Goal: Task Accomplishment & Management: Use online tool/utility

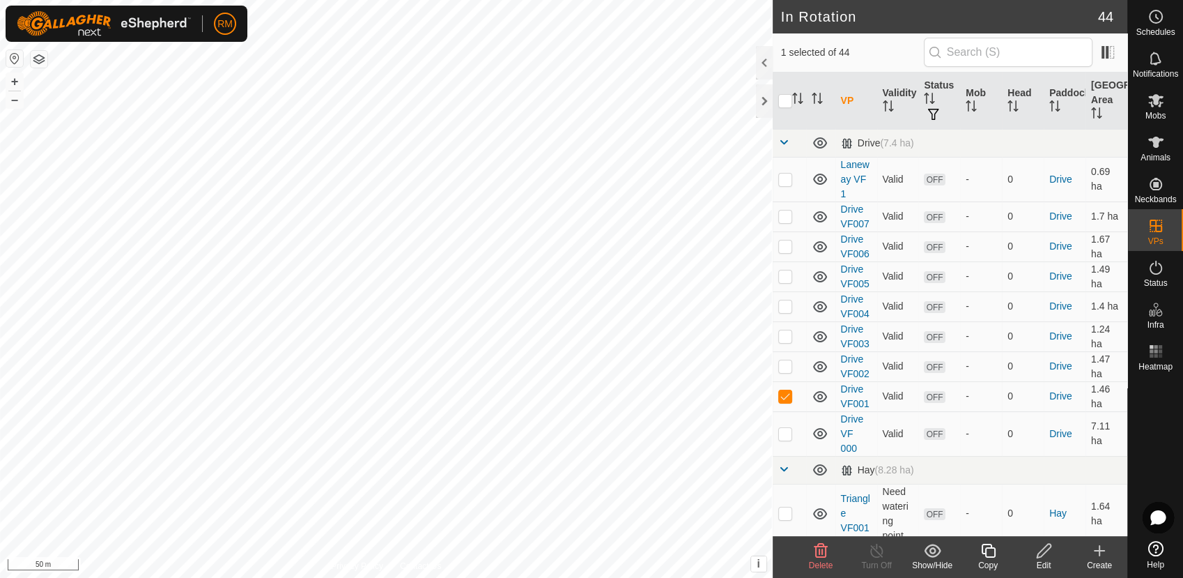
checkbox input "true"
checkbox input "false"
checkbox input "true"
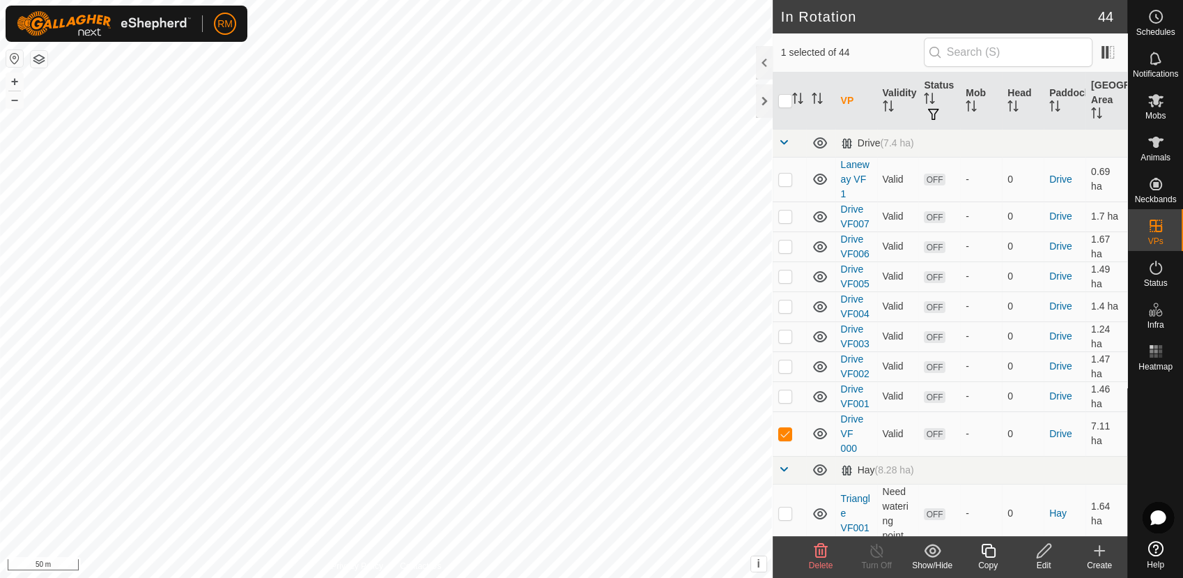
checkbox input "false"
click at [1040, 549] on icon at bounding box center [1043, 550] width 17 height 17
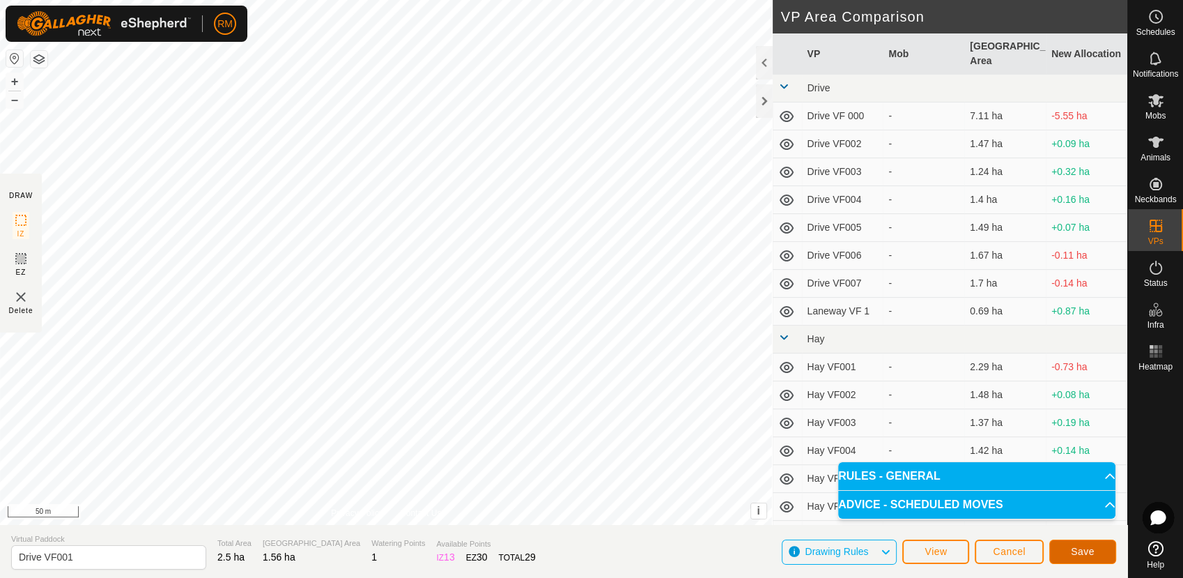
click at [1076, 549] on span "Save" at bounding box center [1083, 551] width 24 height 11
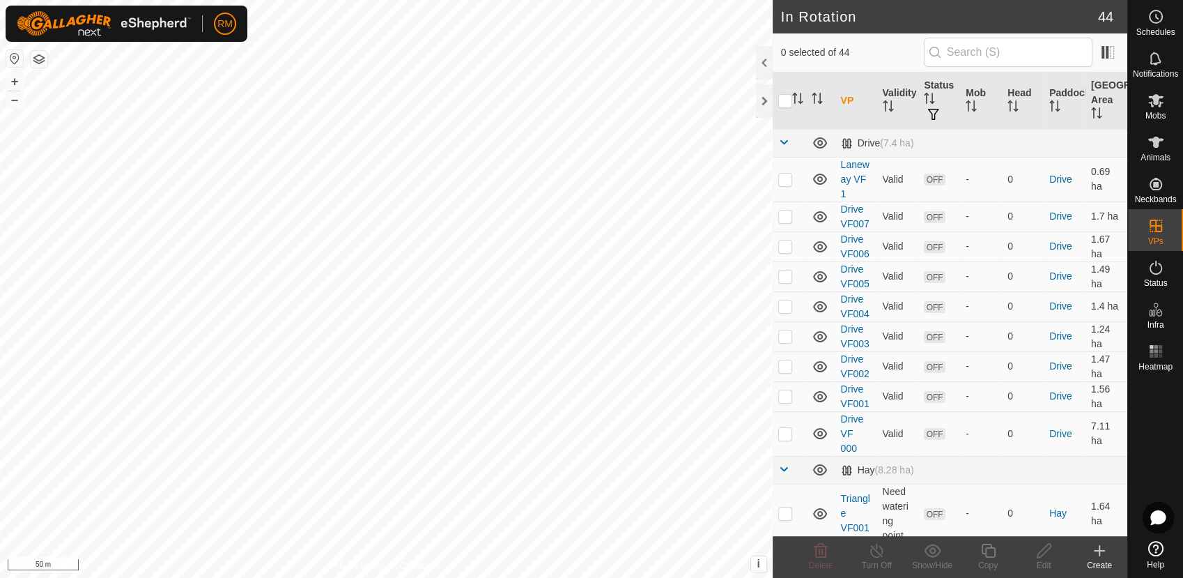
checkbox input "true"
checkbox input "false"
checkbox input "true"
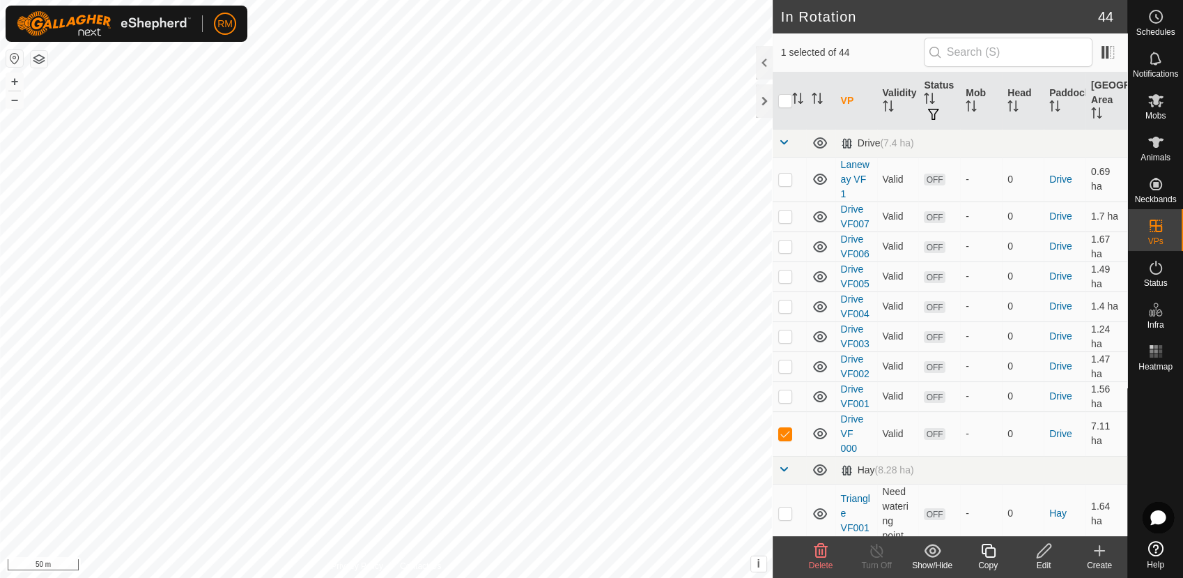
checkbox input "true"
checkbox input "false"
click at [781, 393] on p-checkbox at bounding box center [785, 395] width 14 height 11
checkbox input "false"
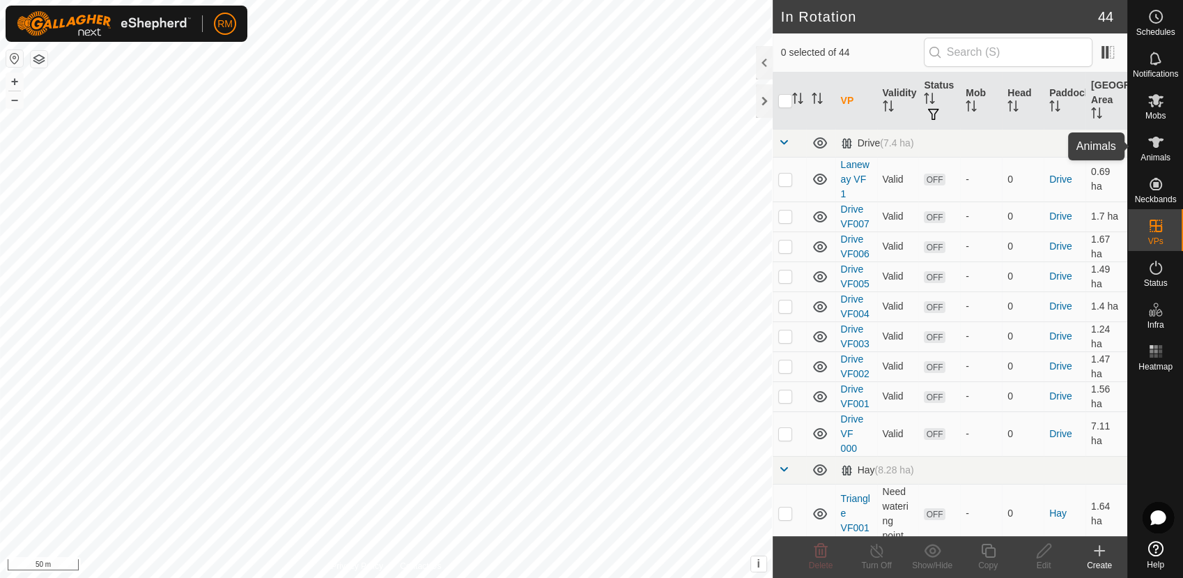
click at [1154, 135] on icon at bounding box center [1155, 142] width 17 height 17
